Goal: Transaction & Acquisition: Purchase product/service

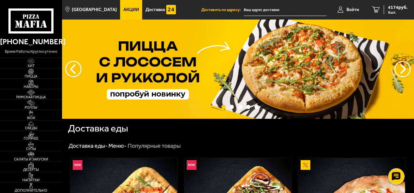
click at [124, 8] on span "Акции" at bounding box center [132, 9] width 16 height 5
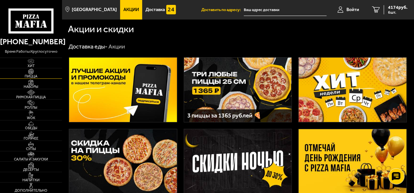
click at [31, 76] on span "Пицца" at bounding box center [31, 76] width 62 height 4
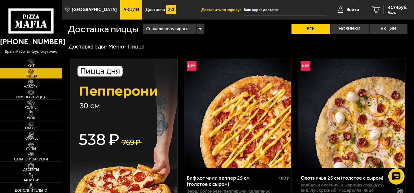
click at [123, 116] on img at bounding box center [124, 169] width 108 height 220
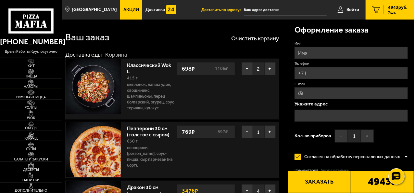
click at [32, 84] on img at bounding box center [31, 82] width 17 height 6
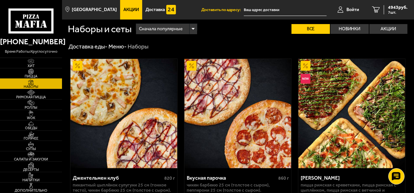
click at [33, 74] on span "Пицца" at bounding box center [31, 76] width 62 height 4
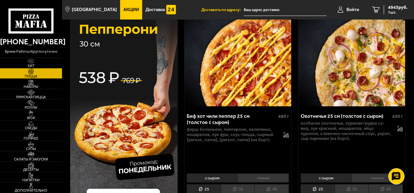
scroll to position [65, 0]
